Goal: Information Seeking & Learning: Understand process/instructions

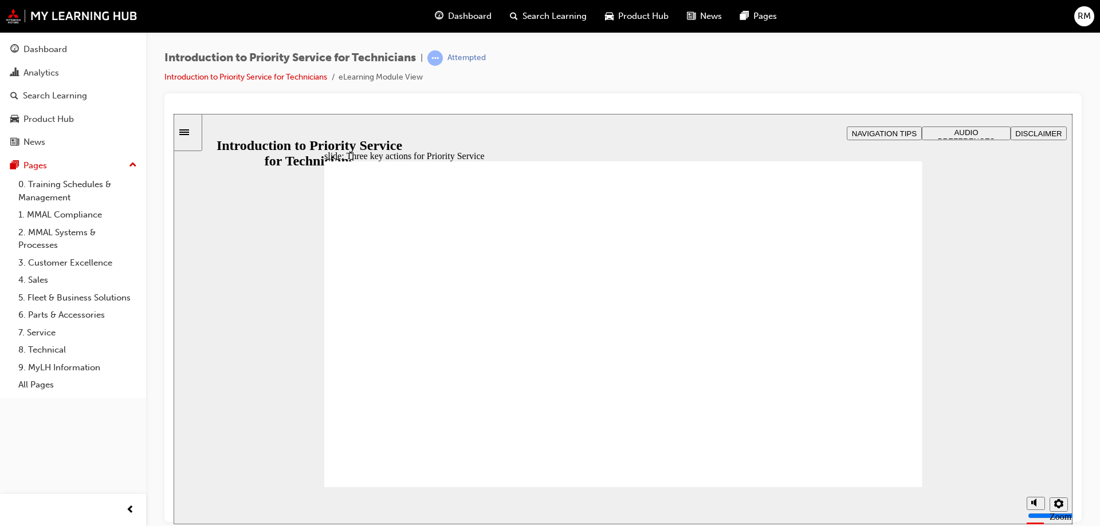
click at [457, 54] on div "Attempted" at bounding box center [466, 58] width 38 height 11
click at [45, 46] on div "Dashboard" at bounding box center [45, 49] width 44 height 13
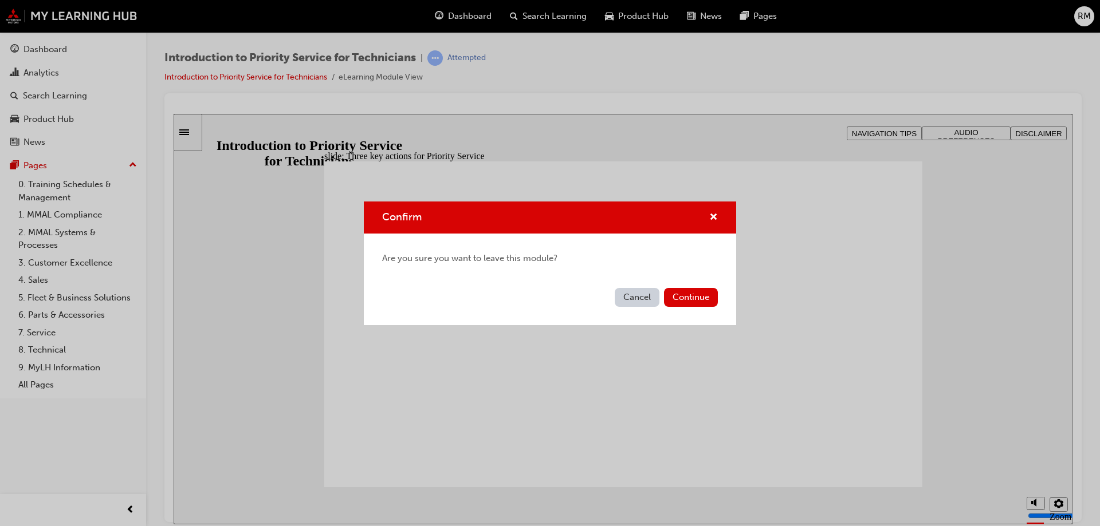
click at [636, 298] on button "Cancel" at bounding box center [636, 297] width 45 height 19
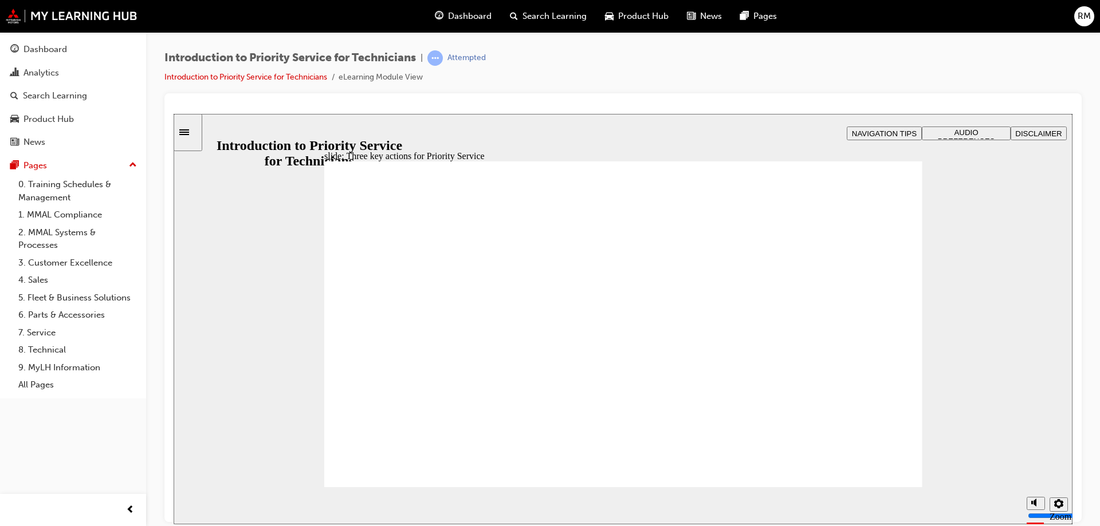
click at [45, 48] on div "Dashboard" at bounding box center [45, 49] width 44 height 13
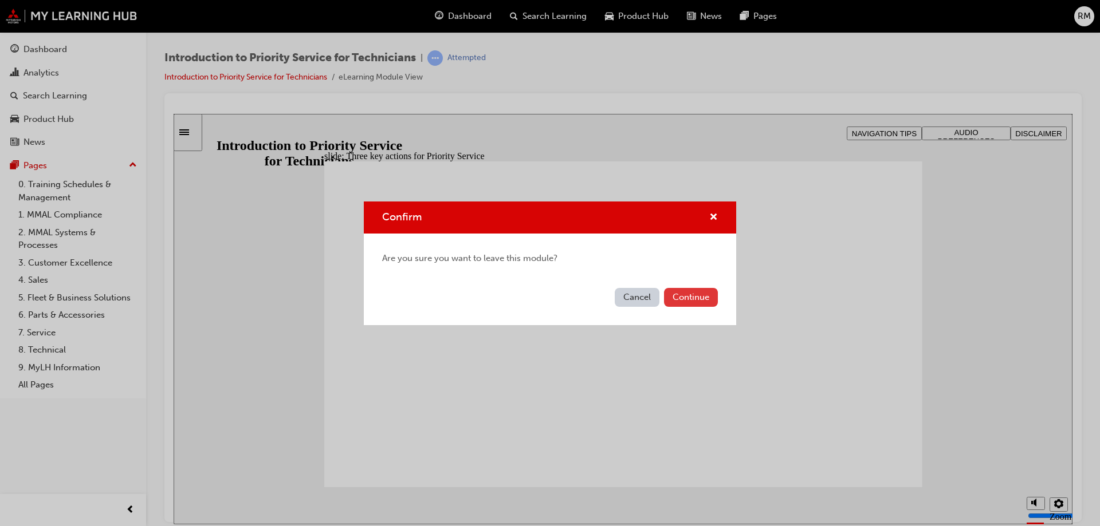
click at [674, 296] on button "Continue" at bounding box center [691, 297] width 54 height 19
